Goal: Browse casually: Explore the website without a specific task or goal

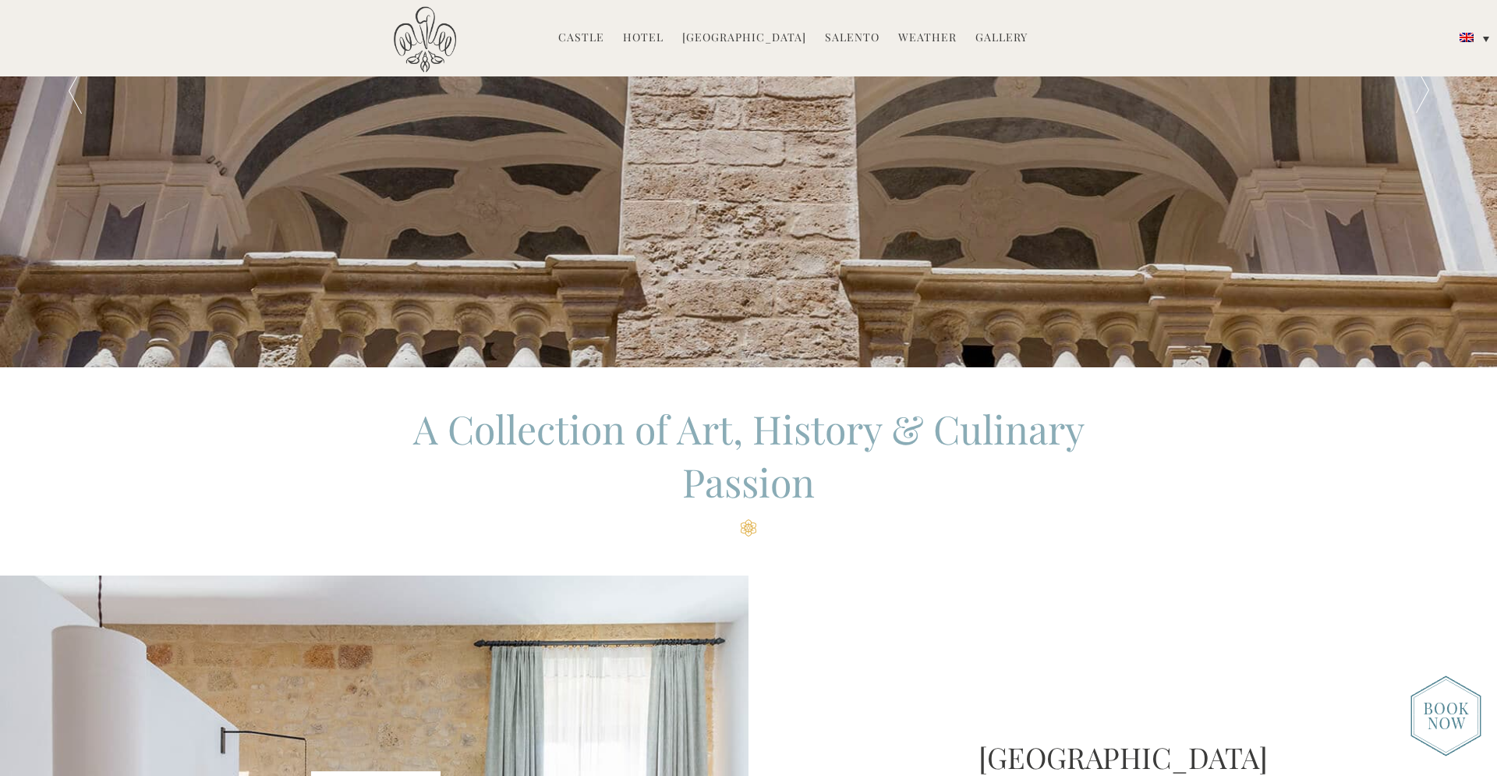
scroll to position [185, 0]
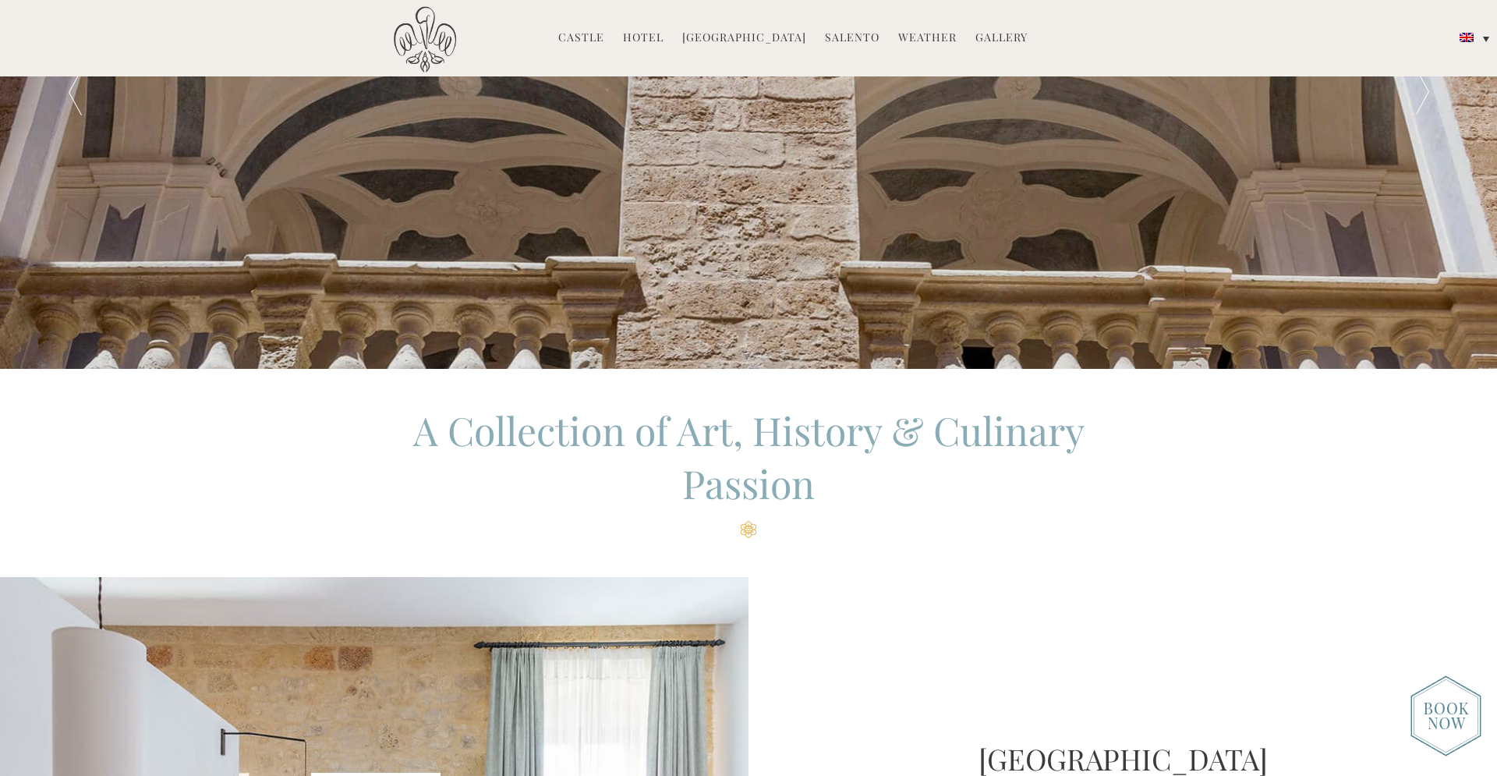
click at [990, 40] on link "Gallery" at bounding box center [1001, 39] width 52 height 18
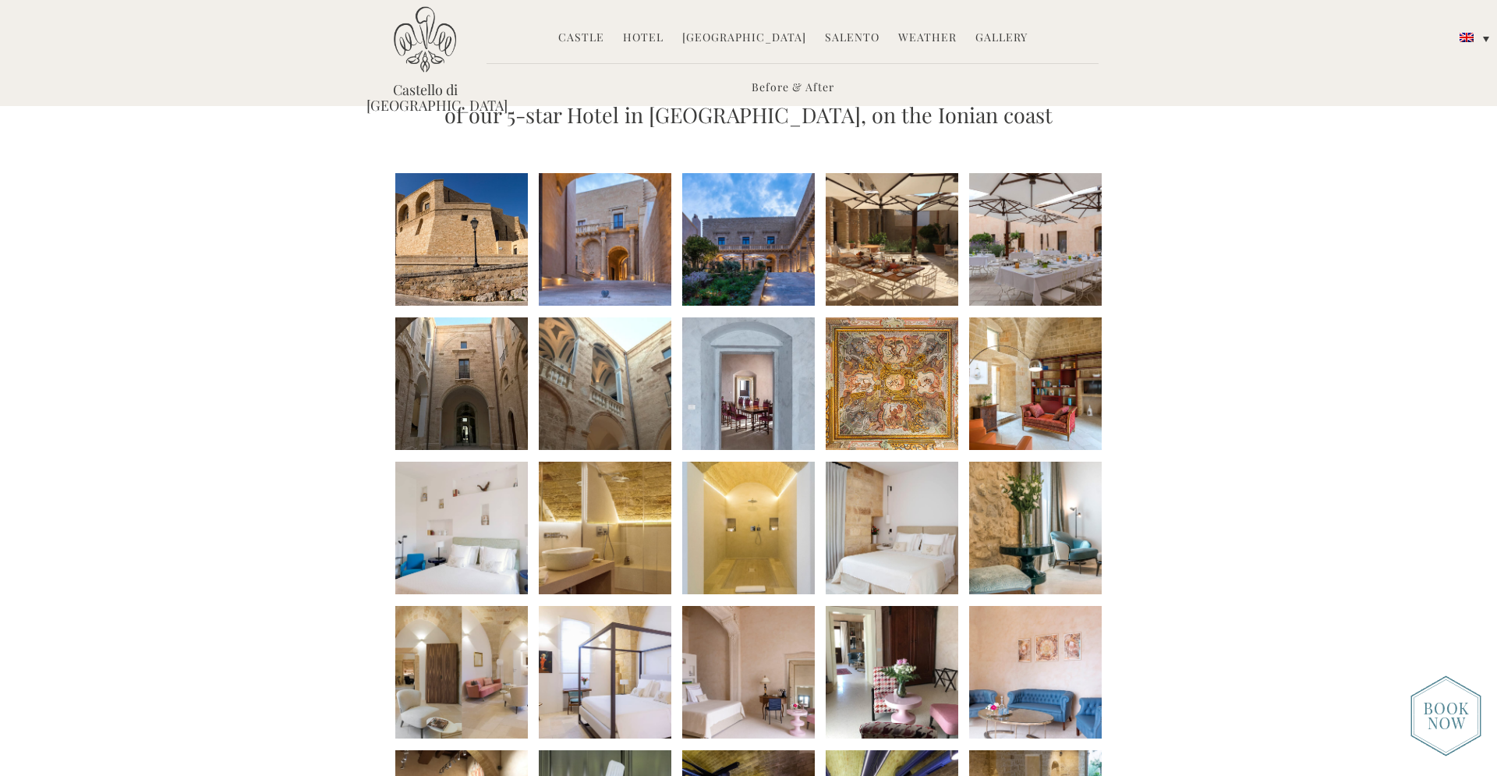
scroll to position [140, 0]
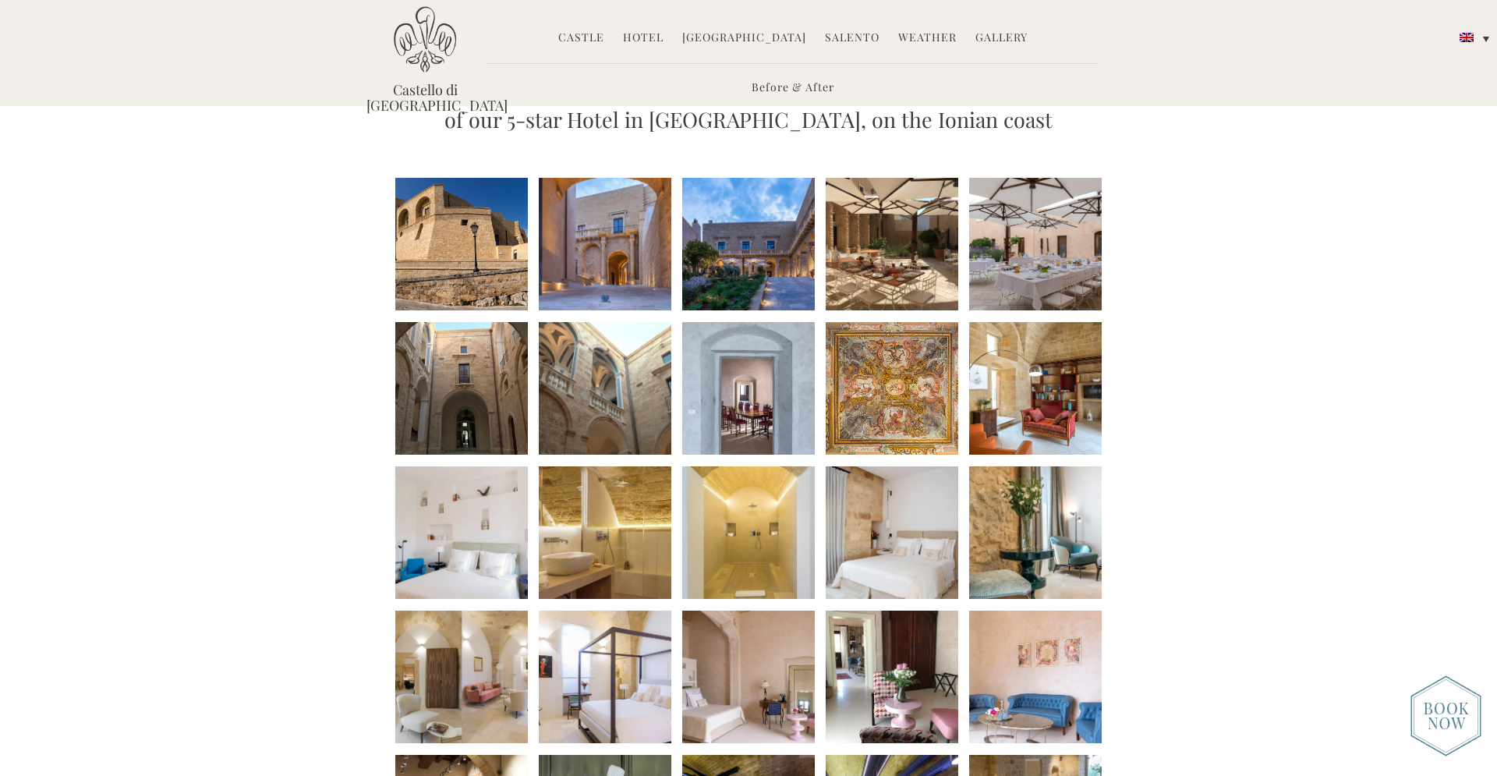
click at [455, 260] on li at bounding box center [461, 244] width 133 height 133
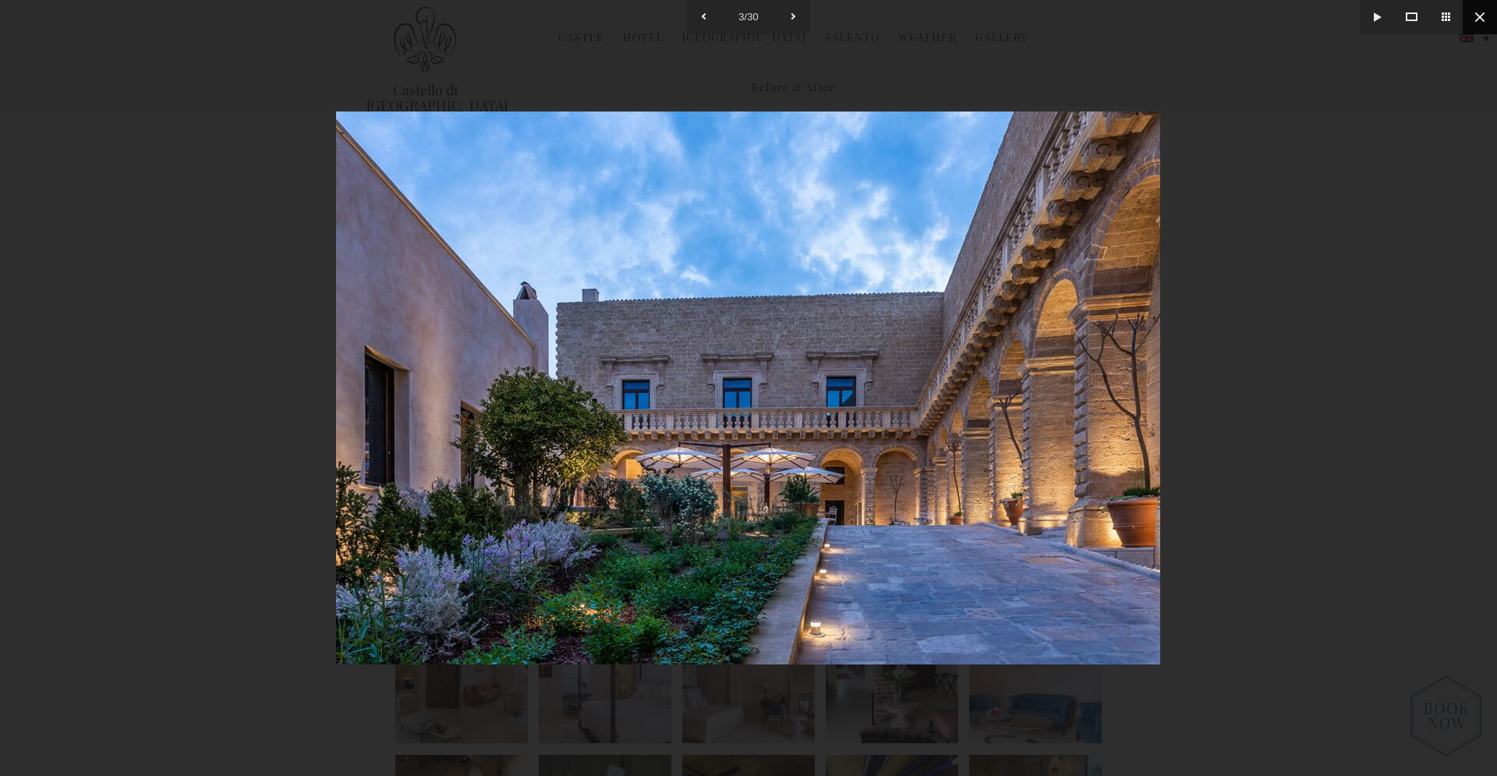
click at [1485, 17] on button at bounding box center [1480, 17] width 34 height 34
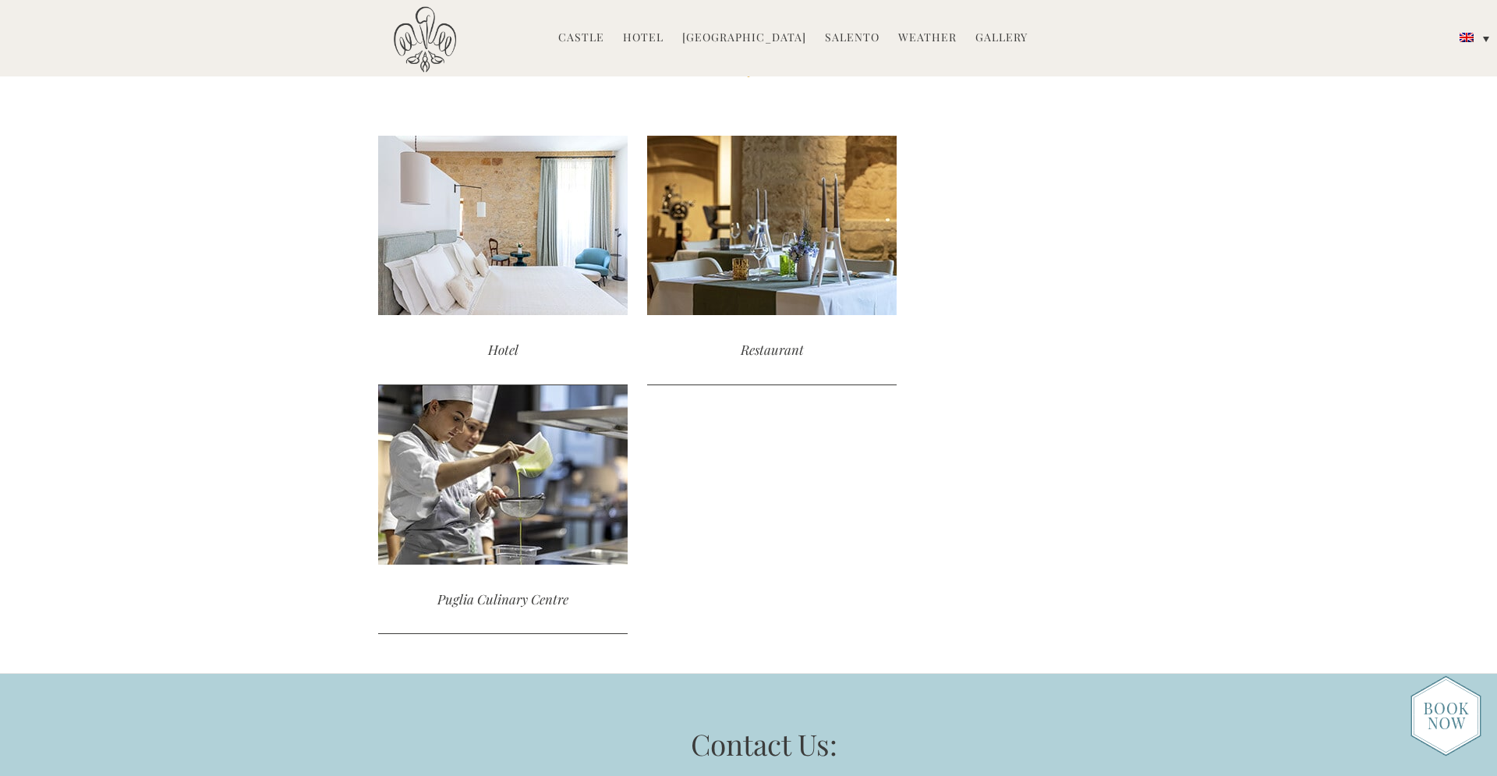
scroll to position [1698, 0]
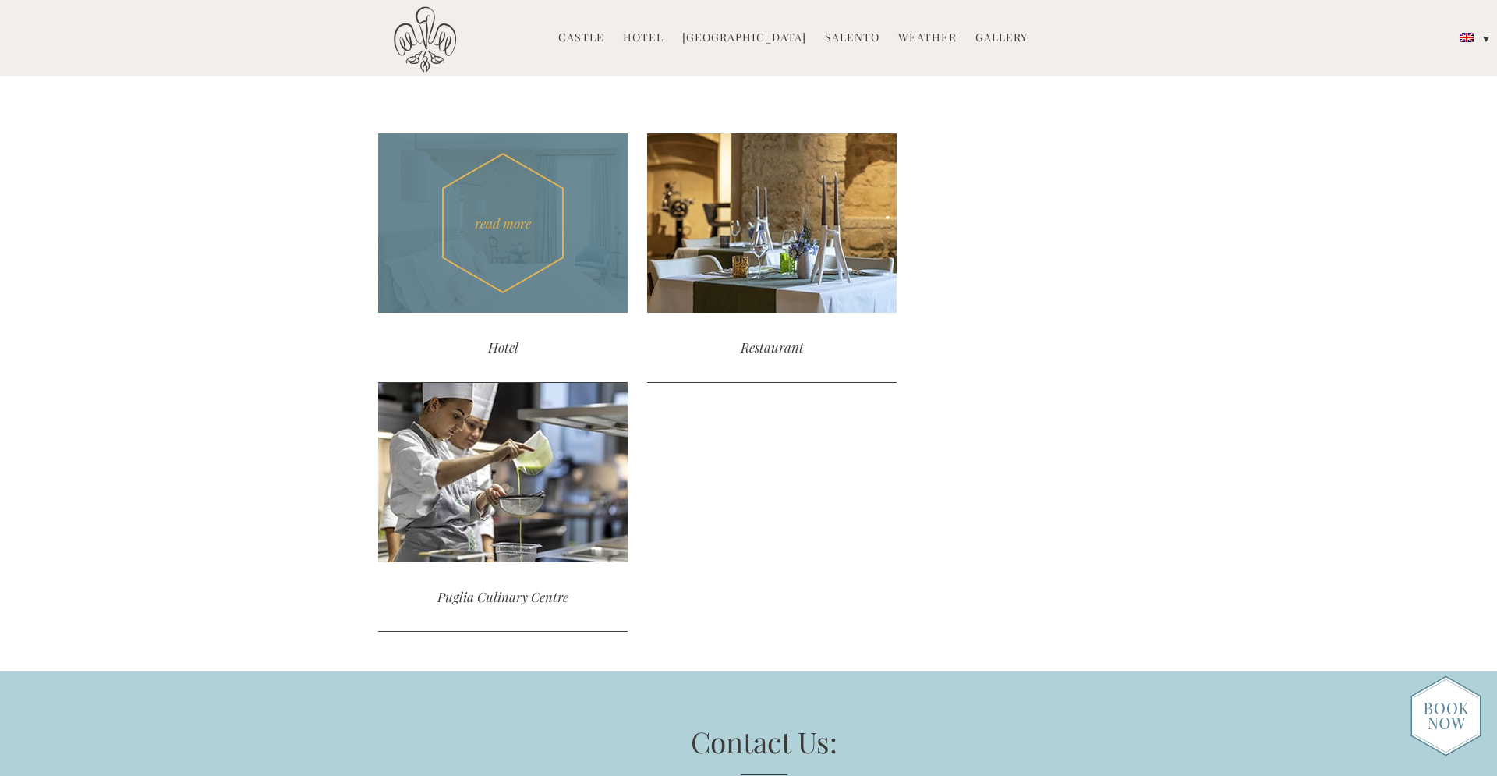
click at [491, 276] on div "read more" at bounding box center [503, 222] width 250 height 179
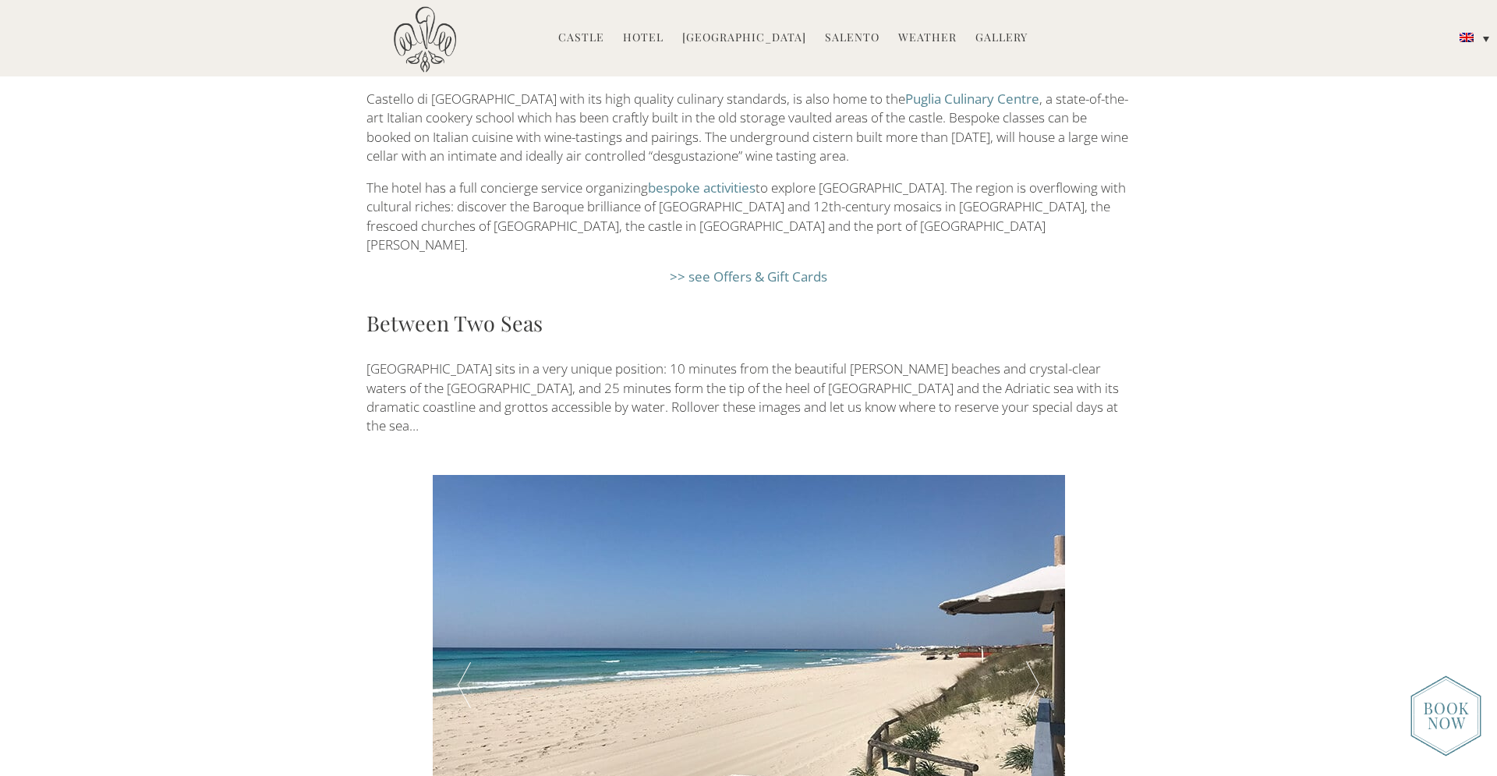
scroll to position [2716, 0]
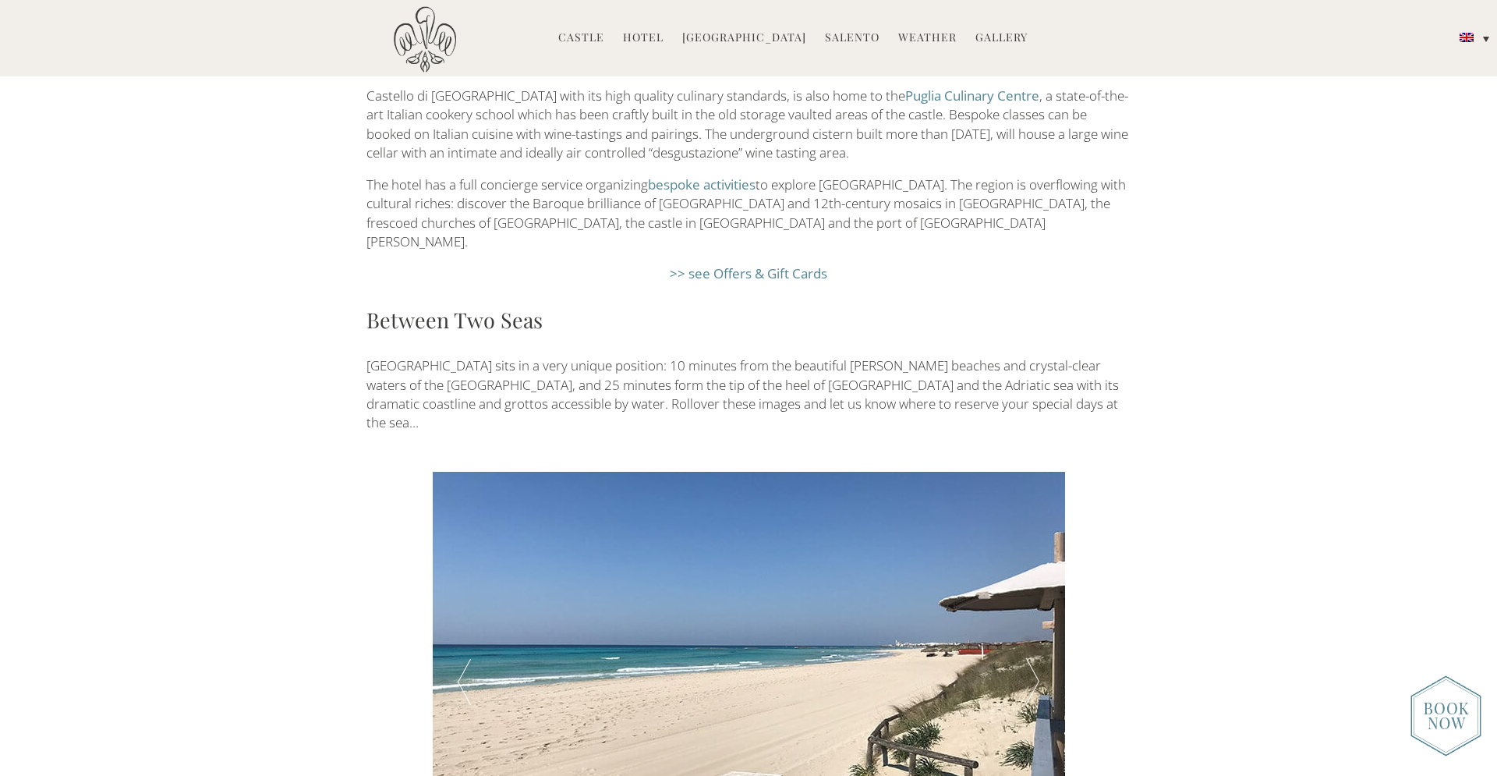
click at [1446, 705] on img at bounding box center [1446, 715] width 71 height 81
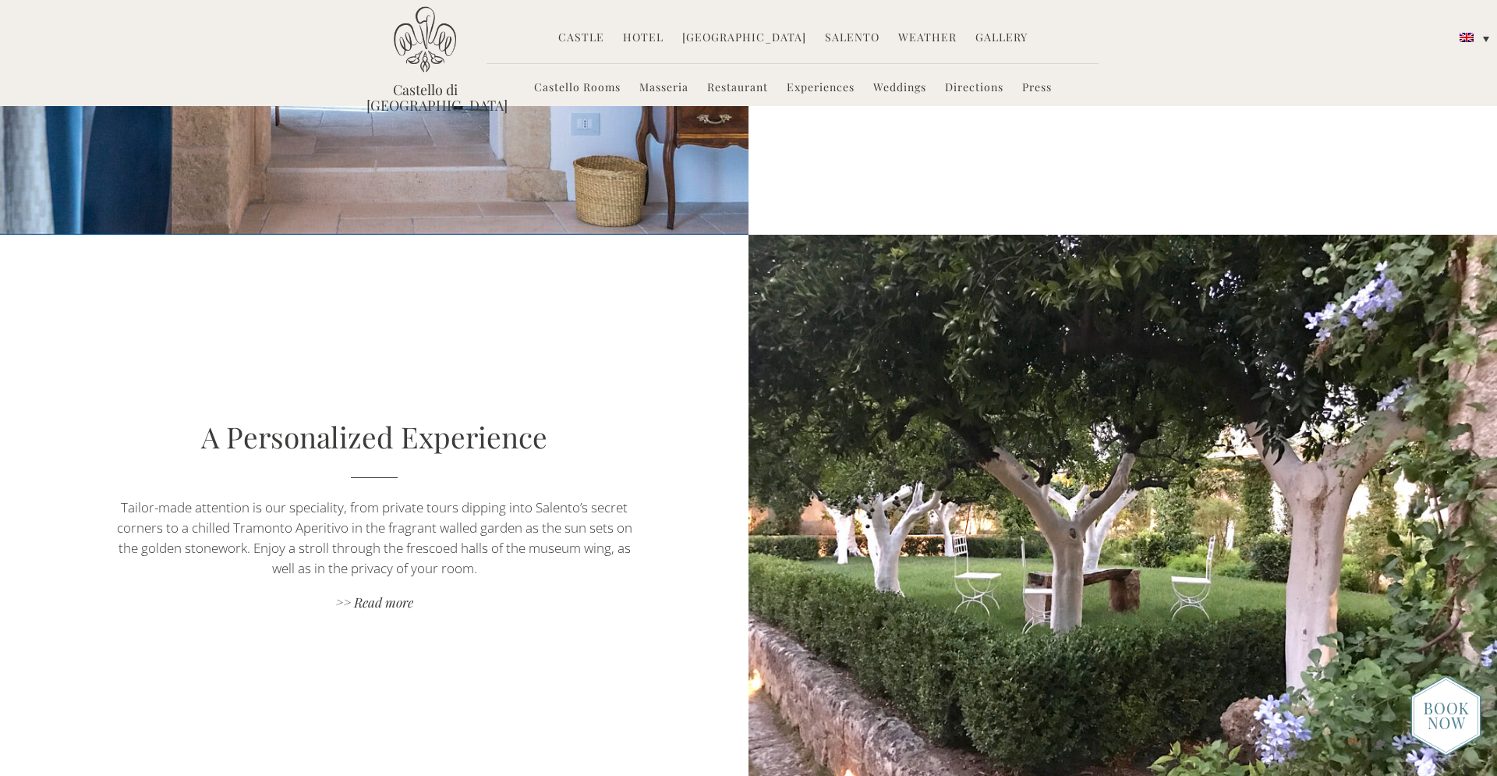
scroll to position [1338, 0]
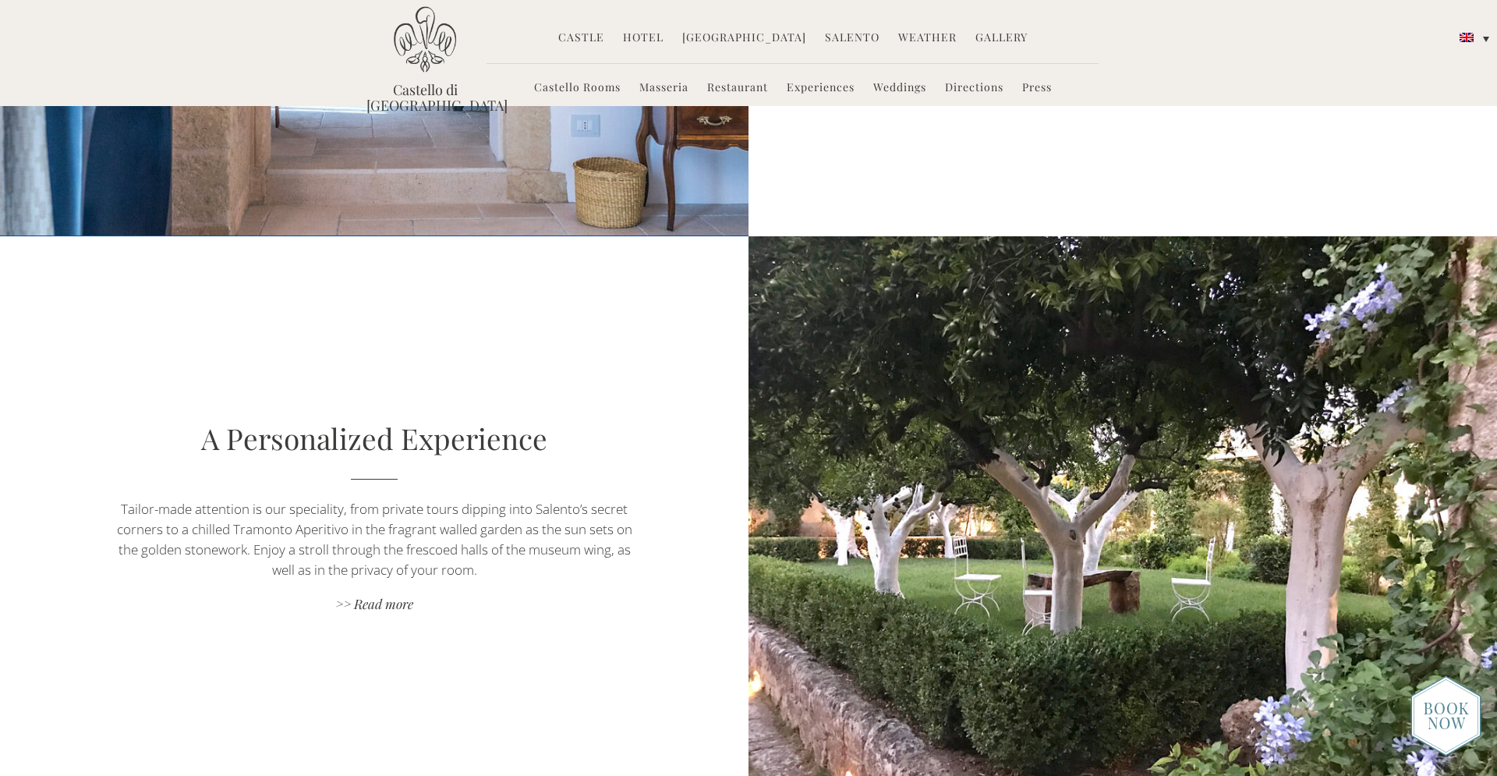
click at [418, 44] on img at bounding box center [425, 39] width 62 height 66
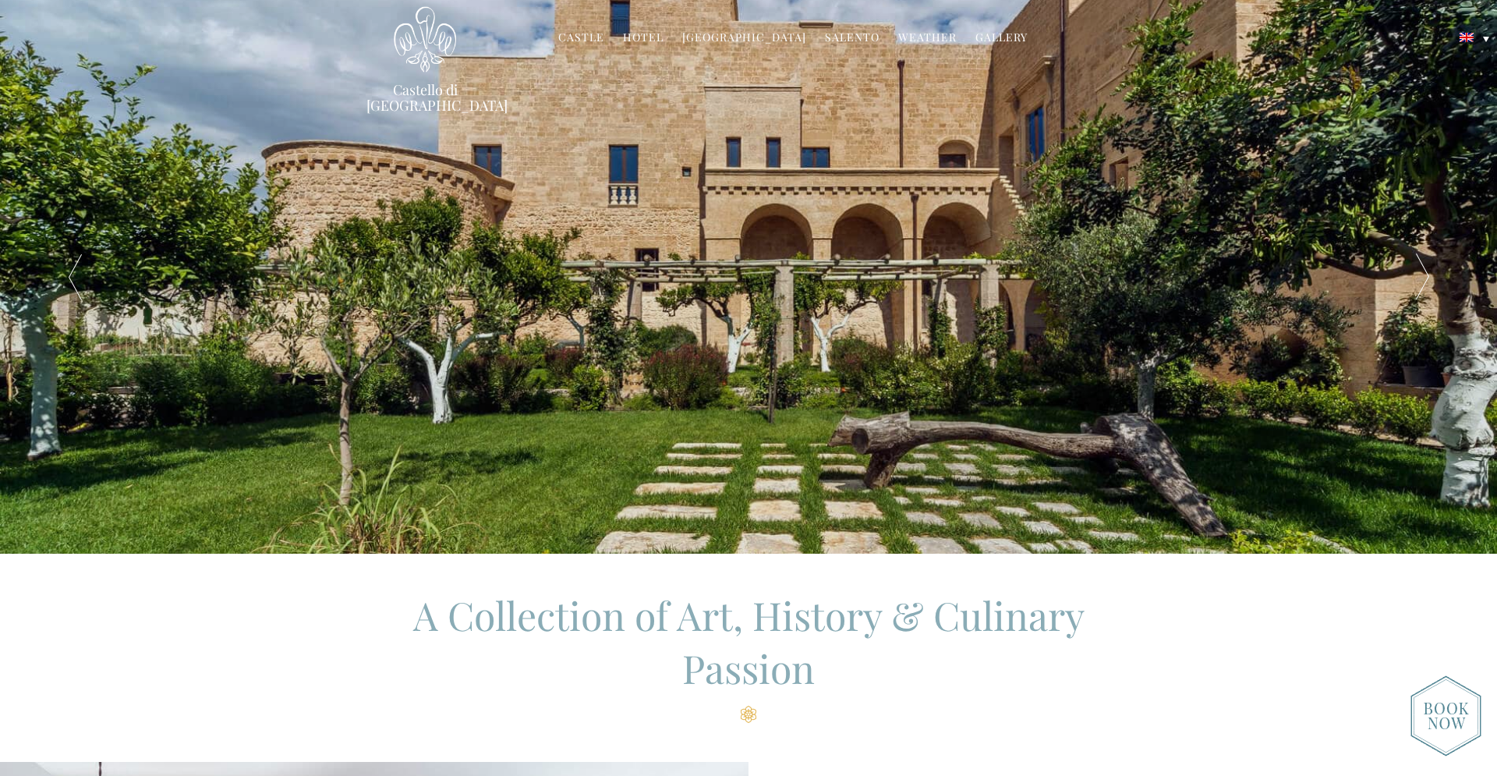
click at [836, 37] on link "Salento" at bounding box center [852, 39] width 55 height 18
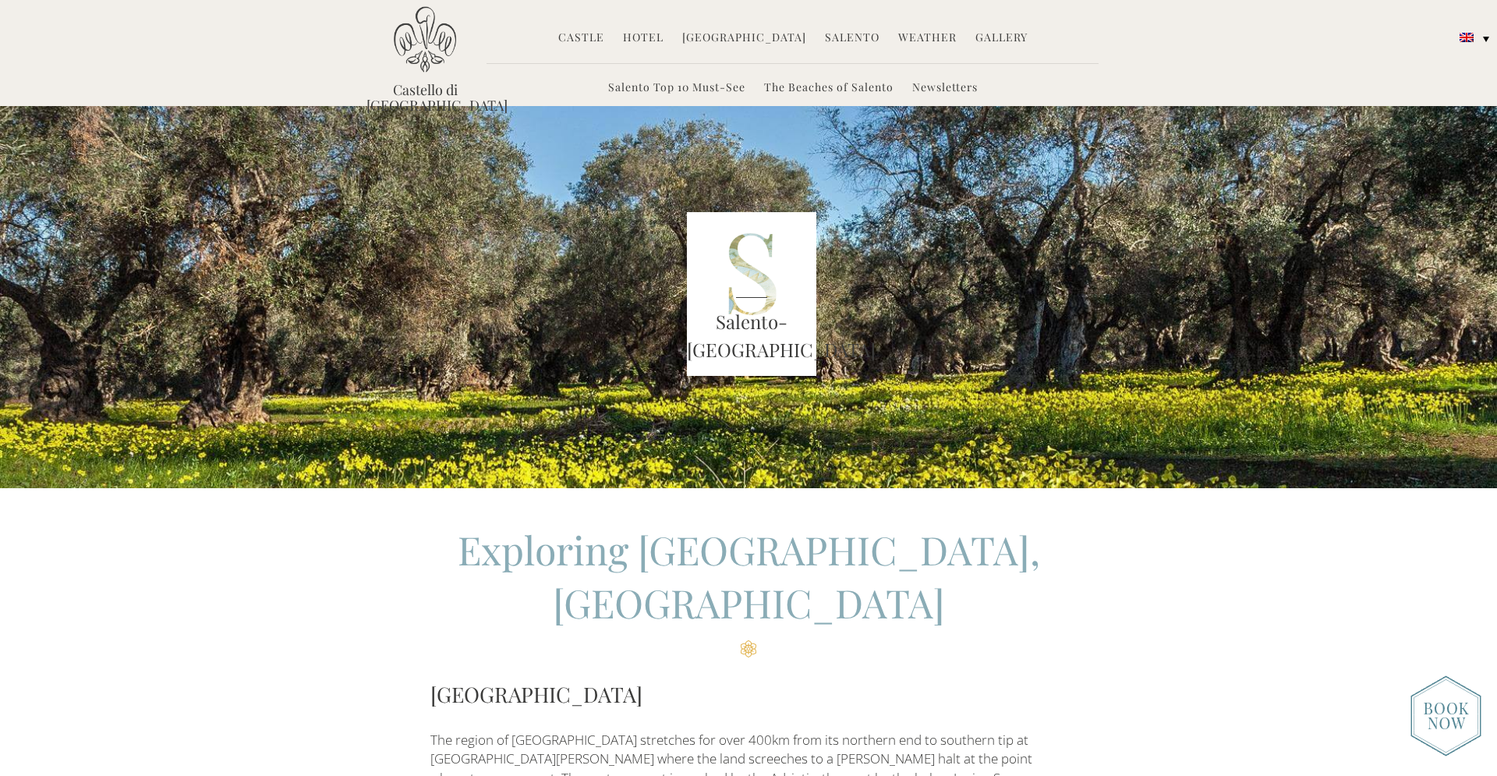
click at [642, 41] on link "Hotel" at bounding box center [643, 39] width 41 height 18
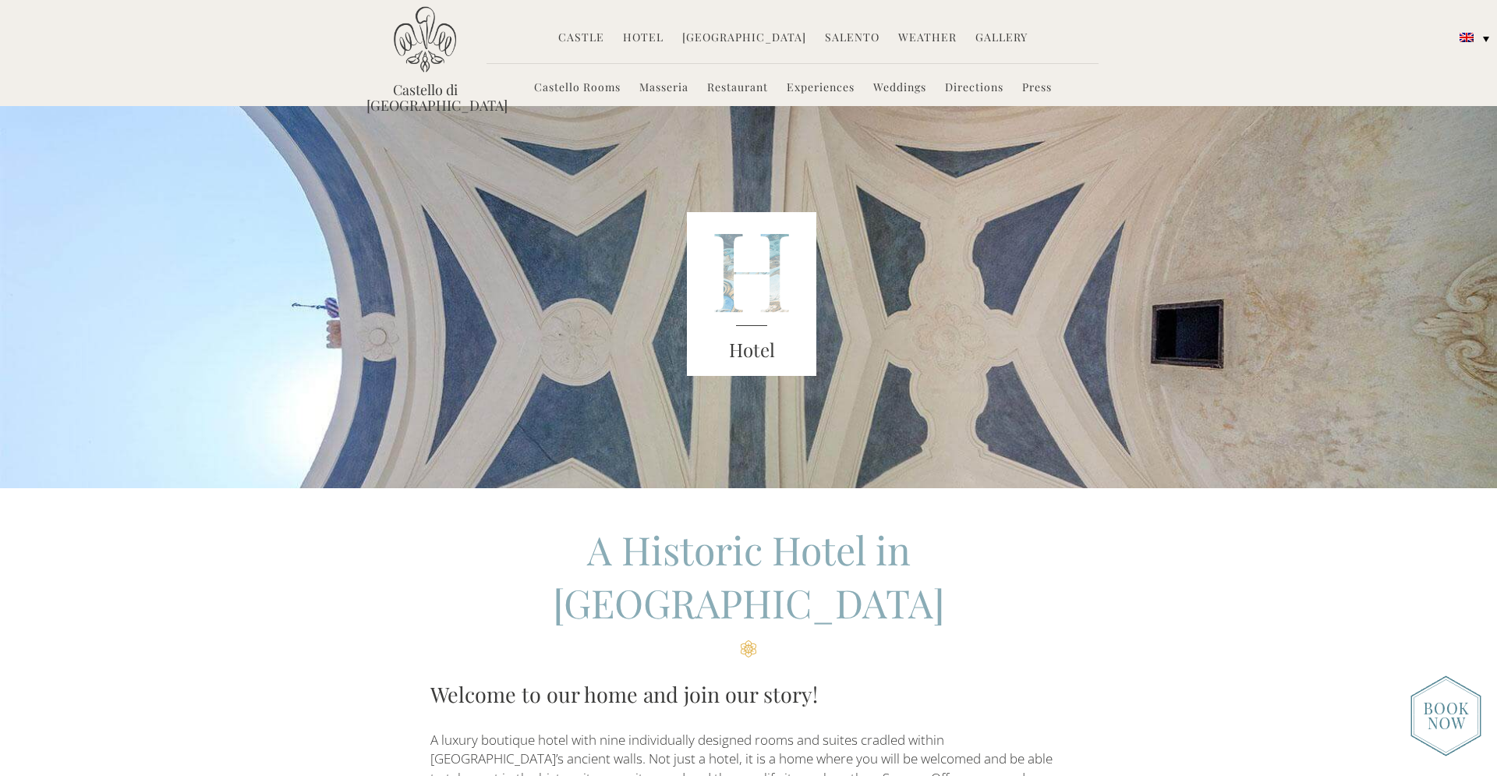
click at [921, 33] on link "Weather" at bounding box center [927, 39] width 58 height 18
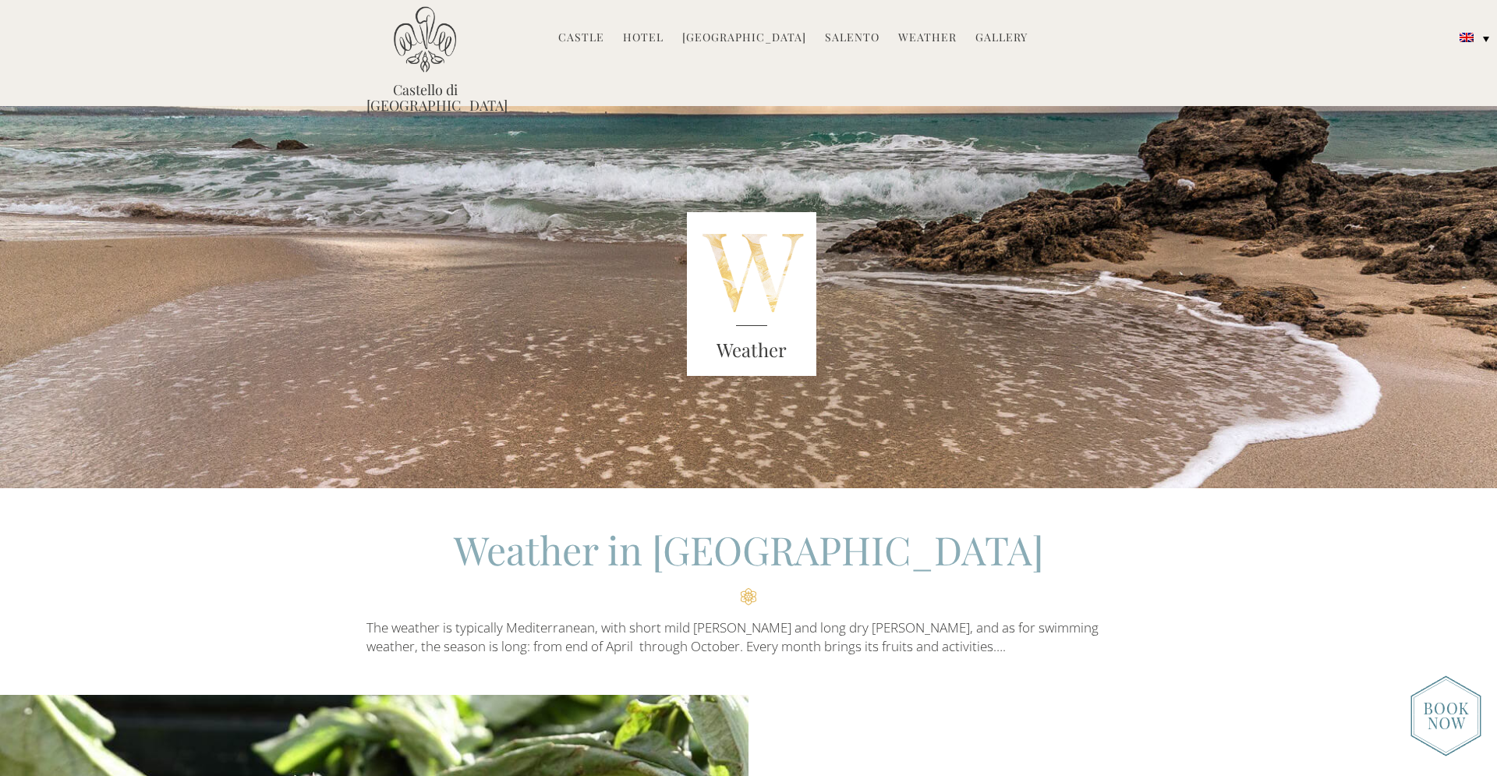
click at [979, 34] on link "Gallery" at bounding box center [1001, 39] width 52 height 18
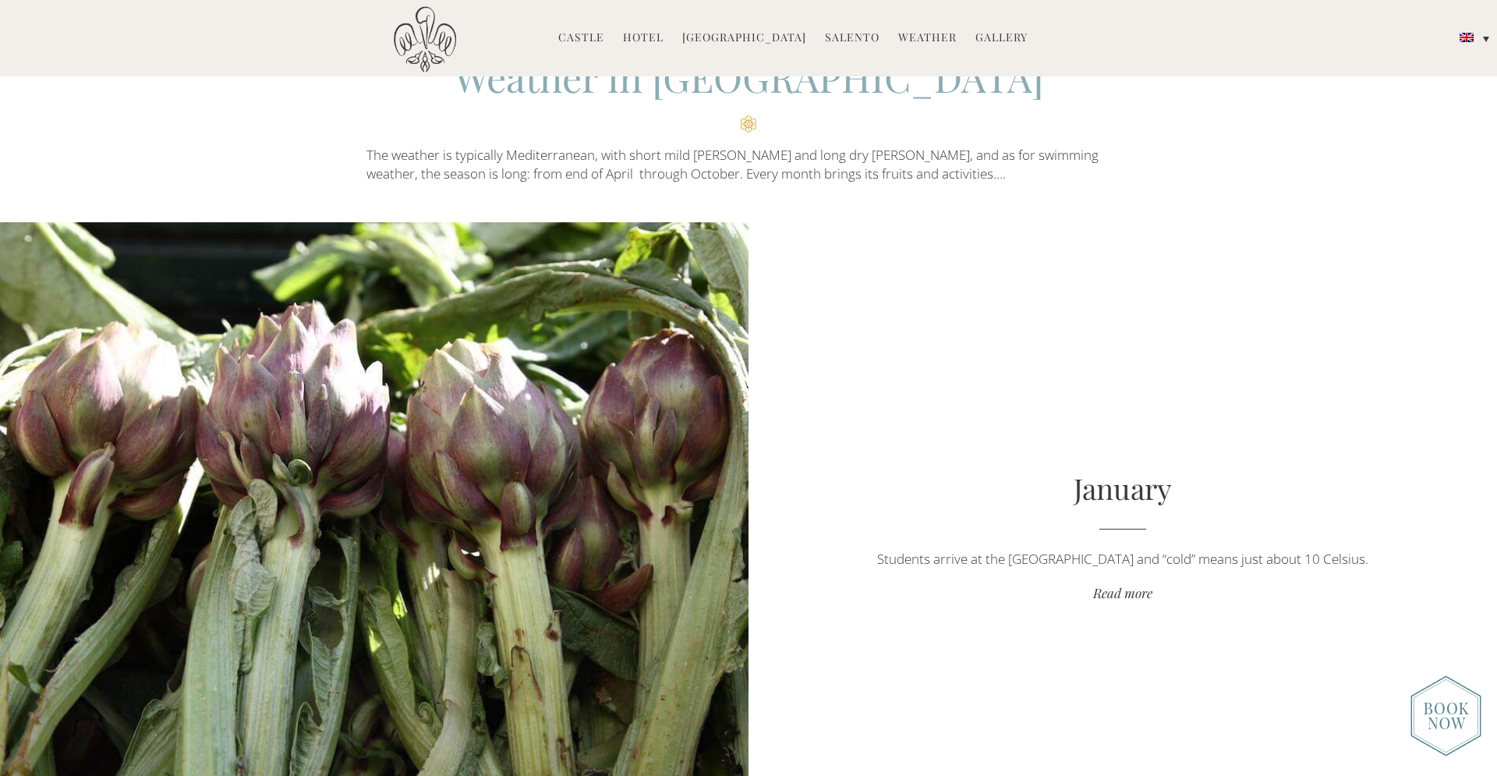
scroll to position [489, 0]
